Goal: Information Seeking & Learning: Learn about a topic

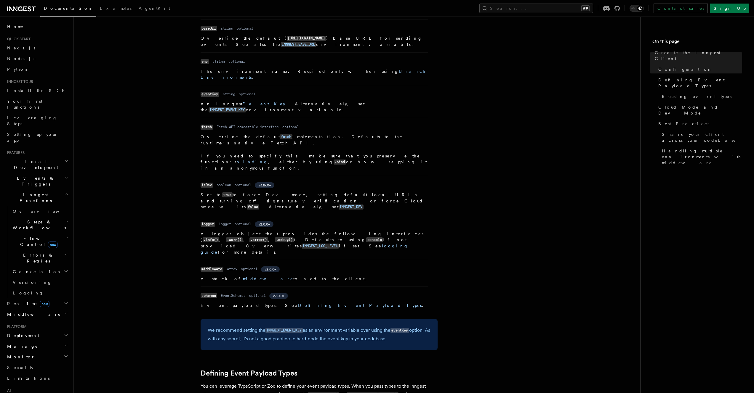
scroll to position [344, 0]
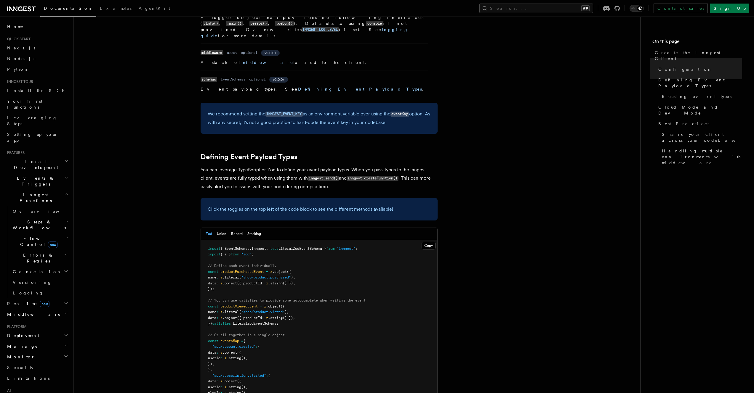
scroll to position [415, 0]
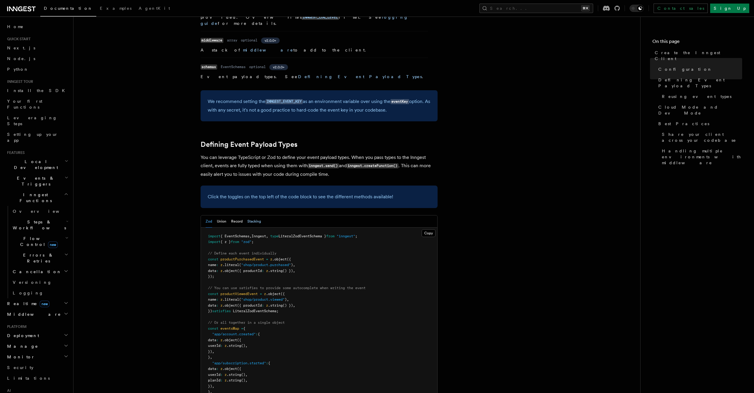
click at [248, 216] on button "Stacking" at bounding box center [254, 222] width 14 height 12
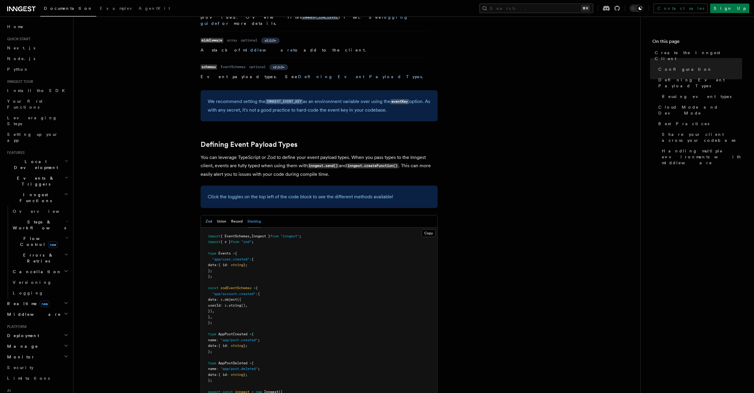
click at [208, 216] on button "Zod" at bounding box center [208, 222] width 7 height 12
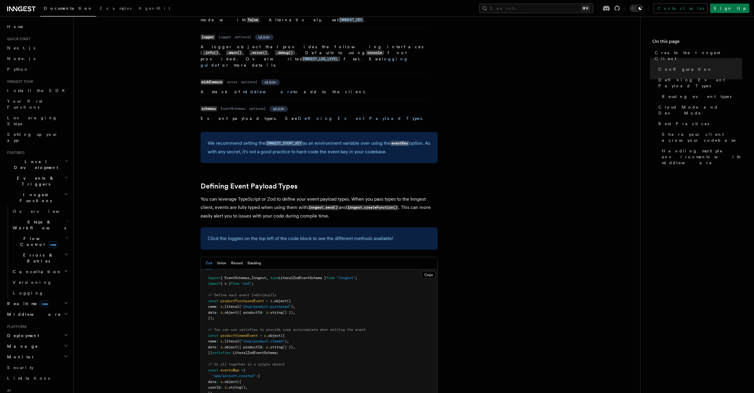
scroll to position [459, 0]
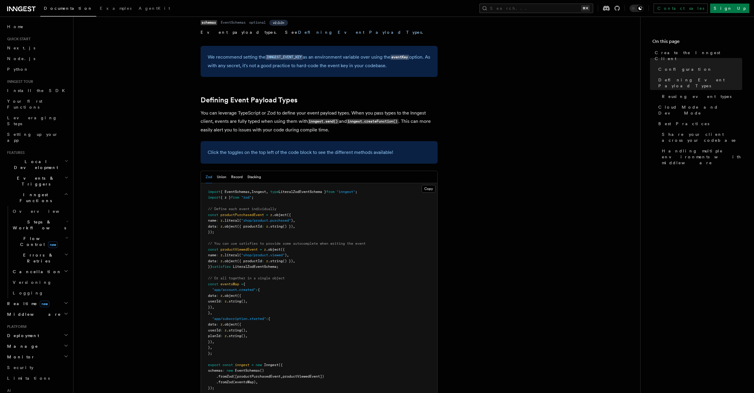
click at [246, 333] on pre "import { EventSchemas , Inngest , type LiteralZodEventSchema } from "inngest" ;…" at bounding box center [319, 290] width 236 height 214
click at [242, 340] on pre "import { EventSchemas , Inngest , type LiteralZodEventSchema } from "inngest" ;…" at bounding box center [319, 290] width 236 height 214
click at [31, 236] on span "Flow Control new" at bounding box center [37, 242] width 55 height 12
click at [33, 261] on link "[PERSON_NAME] new" at bounding box center [43, 267] width 54 height 12
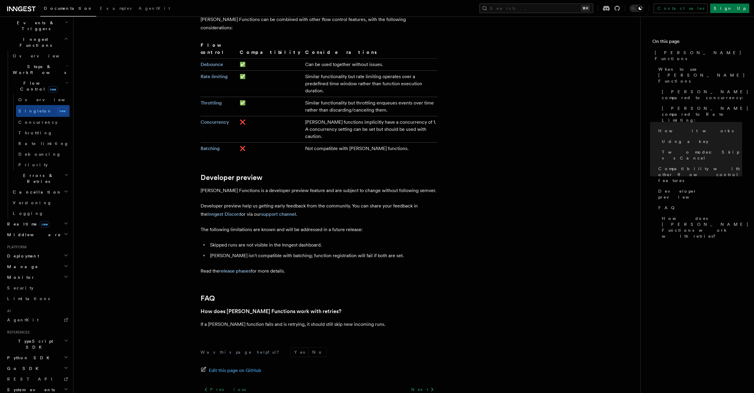
scroll to position [156, 0]
